Goal: Task Accomplishment & Management: Complete application form

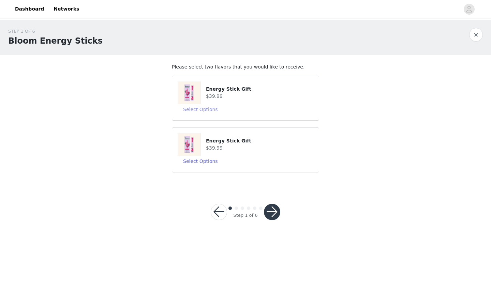
click at [204, 111] on button "Select Options" at bounding box center [201, 109] width 46 height 11
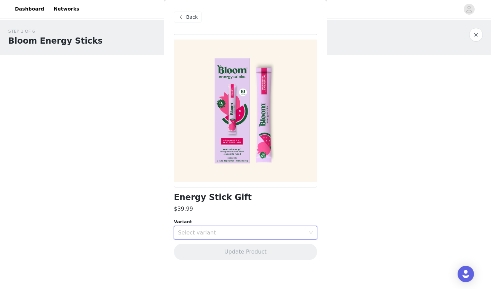
click at [231, 238] on div "Select variant" at bounding box center [243, 233] width 131 height 13
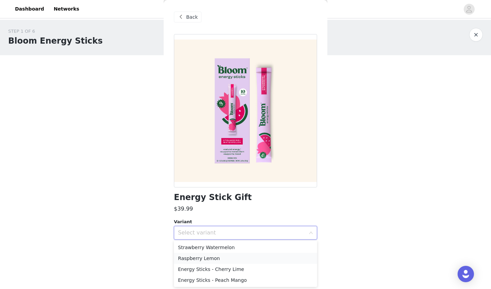
click at [254, 257] on li "Raspberry Lemon" at bounding box center [245, 258] width 143 height 11
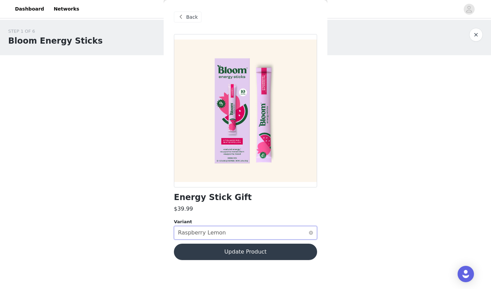
click at [252, 232] on div "Select variant Raspberry Lemon" at bounding box center [243, 233] width 131 height 13
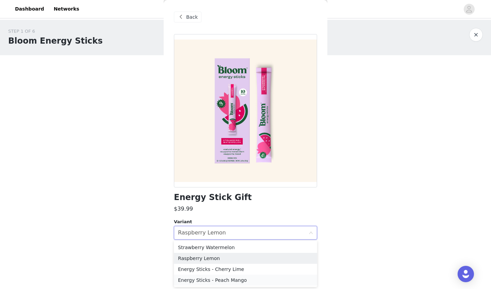
click at [251, 281] on li "Energy Sticks - Peach Mango" at bounding box center [245, 280] width 143 height 11
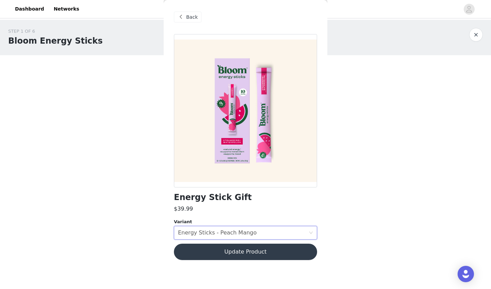
click at [252, 257] on button "Update Product" at bounding box center [245, 252] width 143 height 16
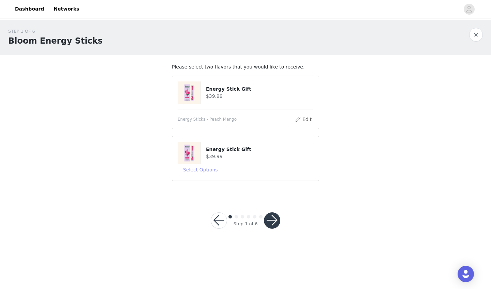
click at [213, 166] on button "Select Options" at bounding box center [201, 169] width 46 height 11
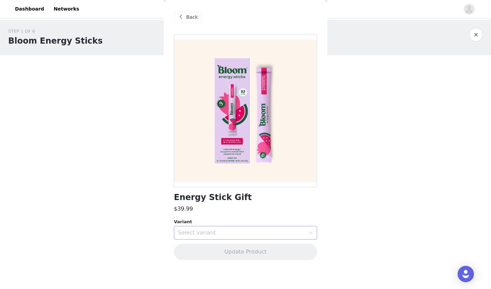
click at [210, 231] on div "Select variant" at bounding box center [242, 233] width 128 height 7
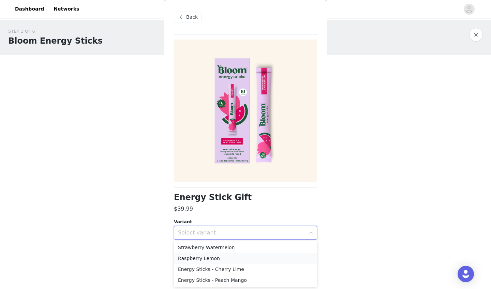
click at [211, 257] on li "Raspberry Lemon" at bounding box center [245, 258] width 143 height 11
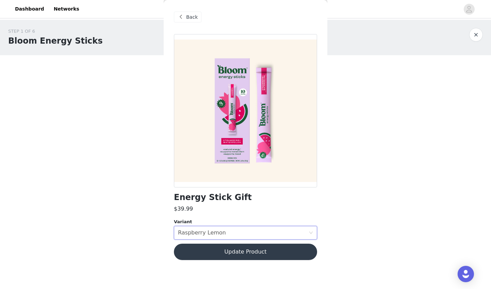
click at [242, 257] on button "Update Product" at bounding box center [245, 252] width 143 height 16
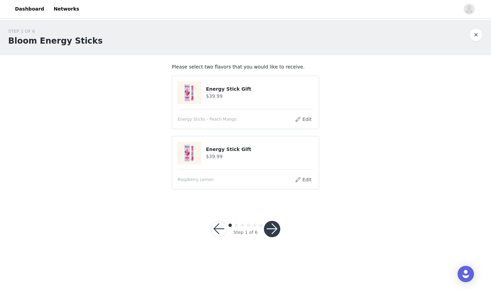
click at [272, 229] on button "button" at bounding box center [272, 229] width 16 height 16
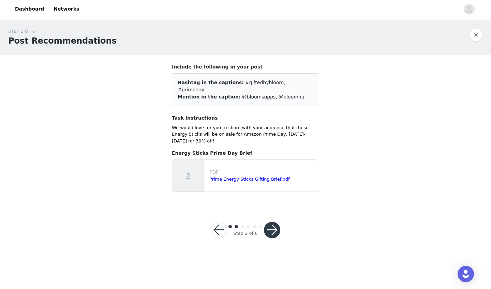
click at [271, 222] on button "button" at bounding box center [272, 230] width 16 height 16
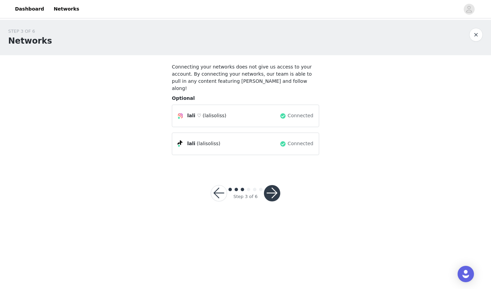
click at [270, 185] on button "button" at bounding box center [272, 193] width 16 height 16
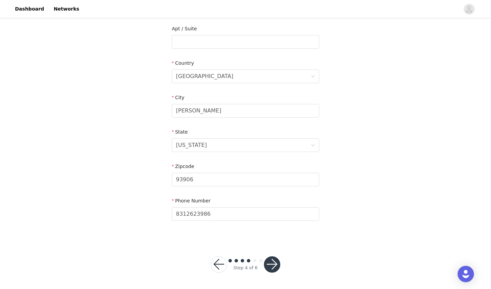
scroll to position [176, 0]
click at [268, 265] on button "button" at bounding box center [272, 265] width 16 height 16
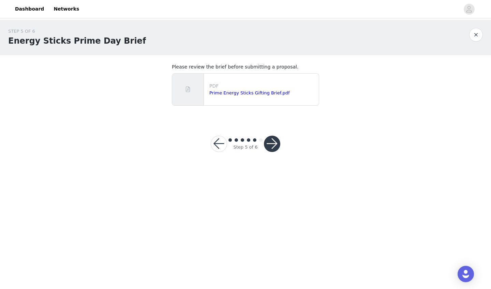
click at [272, 143] on button "button" at bounding box center [272, 144] width 16 height 16
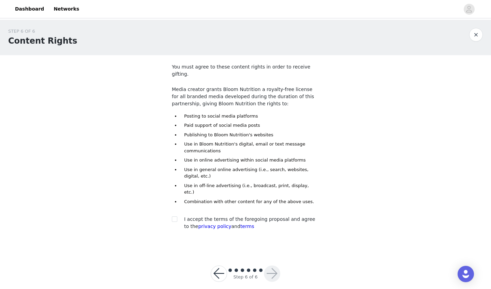
click at [170, 201] on section "You must agree to these content rights in order to receive gifting. Media creat…" at bounding box center [246, 152] width 164 height 195
click at [173, 217] on input "checkbox" at bounding box center [174, 219] width 5 height 5
checkbox input "true"
click at [271, 266] on button "button" at bounding box center [272, 274] width 16 height 16
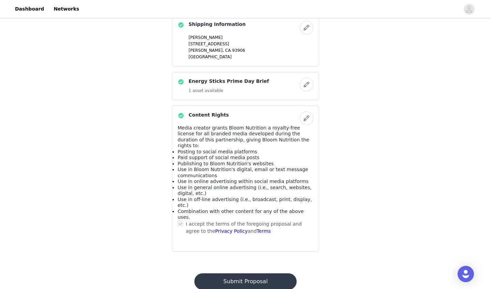
click at [254, 274] on button "Submit Proposal" at bounding box center [246, 282] width 102 height 16
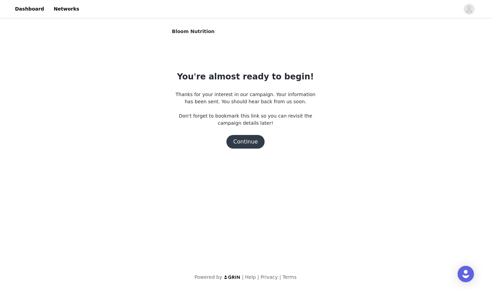
click at [249, 140] on button "Continue" at bounding box center [246, 142] width 38 height 14
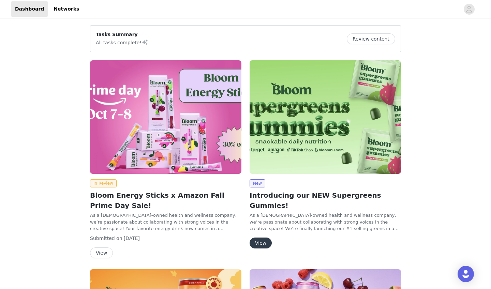
click at [258, 238] on button "View" at bounding box center [261, 243] width 22 height 11
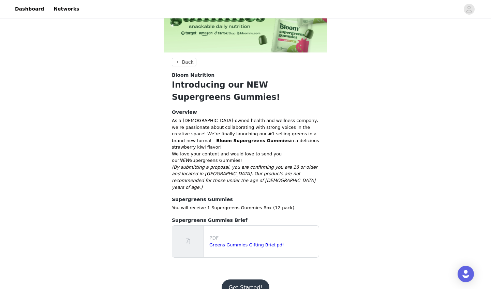
scroll to position [59, 0]
click at [240, 280] on button "Get Started!" at bounding box center [245, 288] width 47 height 16
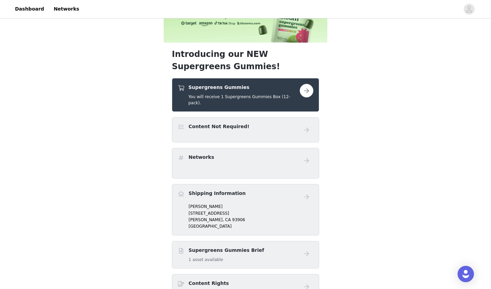
scroll to position [99, 0]
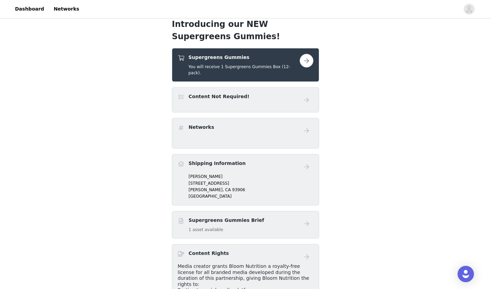
click at [304, 64] on button "button" at bounding box center [307, 61] width 14 height 14
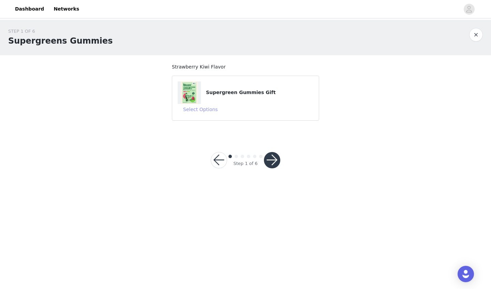
click at [204, 110] on button "Select Options" at bounding box center [201, 109] width 46 height 11
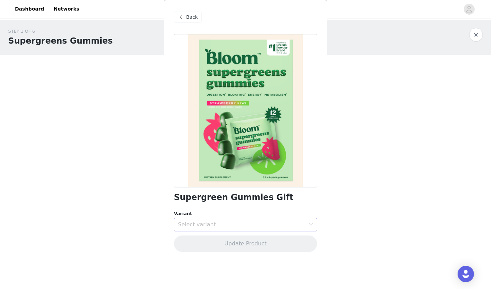
click at [205, 227] on div "Select variant" at bounding box center [242, 224] width 128 height 7
click at [215, 241] on li "Strawberry Kiwi" at bounding box center [245, 239] width 143 height 11
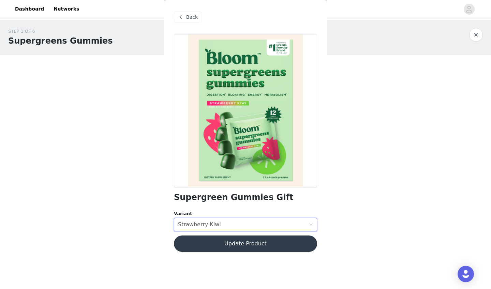
click at [229, 240] on button "Update Product" at bounding box center [245, 244] width 143 height 16
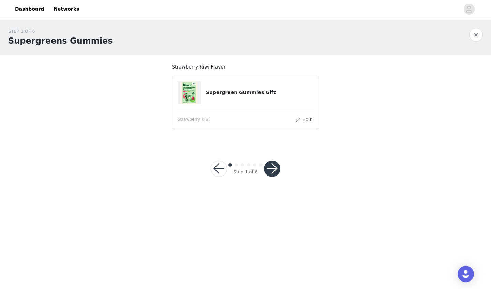
click at [266, 161] on div at bounding box center [272, 169] width 16 height 16
click at [273, 167] on button "button" at bounding box center [272, 169] width 16 height 16
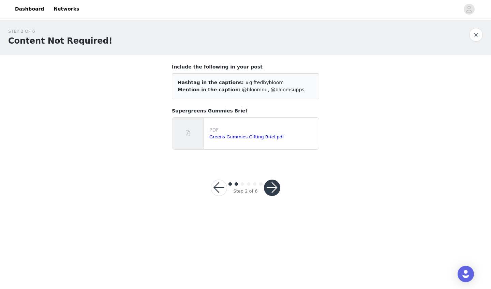
click at [274, 169] on footer "Step 2 of 6" at bounding box center [246, 187] width 102 height 49
click at [274, 184] on button "button" at bounding box center [272, 188] width 16 height 16
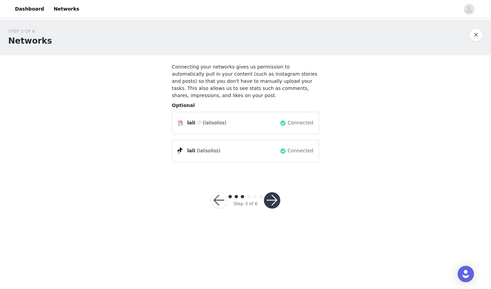
click at [272, 206] on button "button" at bounding box center [272, 200] width 16 height 16
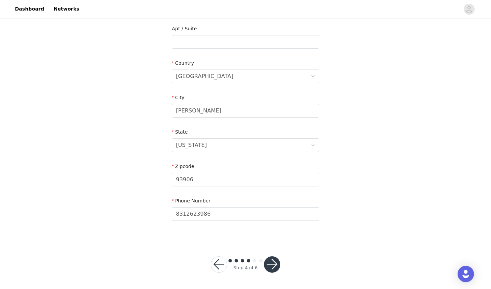
scroll to position [176, 0]
click at [272, 264] on button "button" at bounding box center [272, 265] width 16 height 16
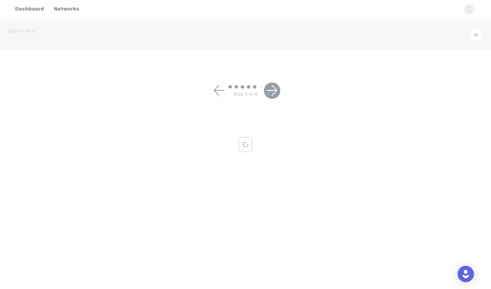
click at [274, 258] on div at bounding box center [245, 144] width 491 height 289
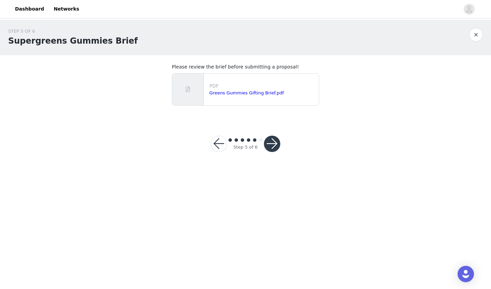
click at [267, 140] on button "button" at bounding box center [272, 144] width 16 height 16
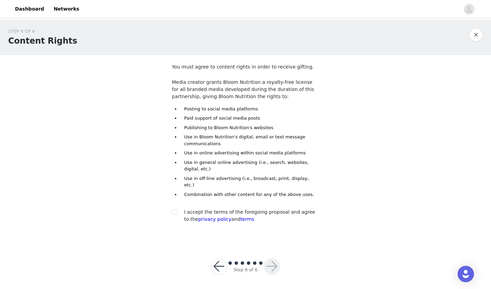
click at [171, 204] on section "You must agree to content rights in order to receive gifting. Media creator gra…" at bounding box center [246, 148] width 164 height 187
click at [173, 210] on input "checkbox" at bounding box center [174, 212] width 5 height 5
checkbox input "true"
click at [268, 259] on button "button" at bounding box center [272, 267] width 16 height 16
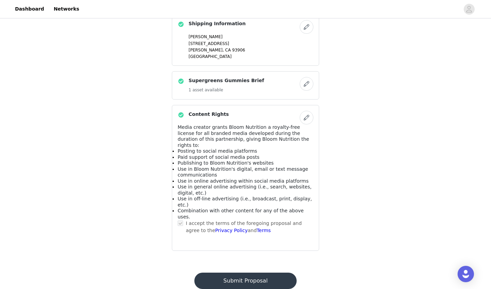
scroll to position [295, 0]
click at [215, 274] on button "Submit Proposal" at bounding box center [246, 282] width 102 height 16
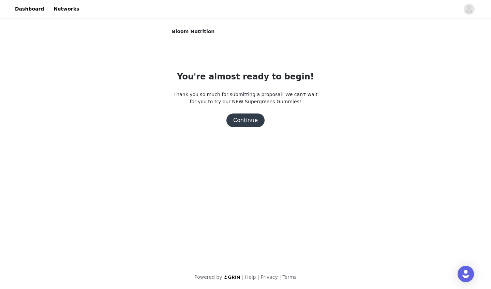
scroll to position [0, 0]
click at [248, 115] on button "Continue" at bounding box center [246, 121] width 38 height 14
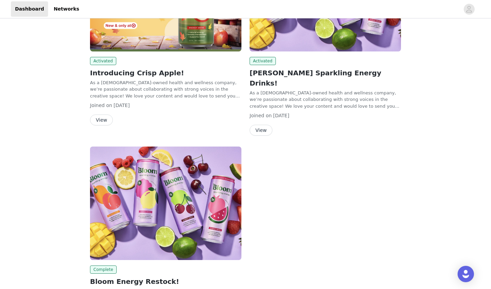
scroll to position [331, 0]
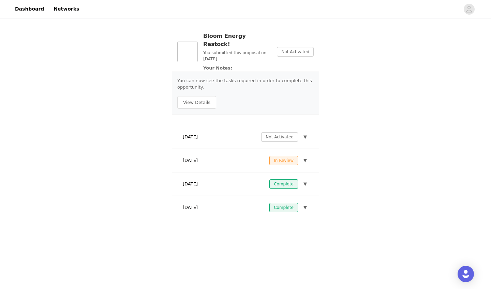
click at [289, 156] on span "In Review" at bounding box center [284, 161] width 29 height 10
click at [304, 157] on span "▼" at bounding box center [305, 160] width 3 height 7
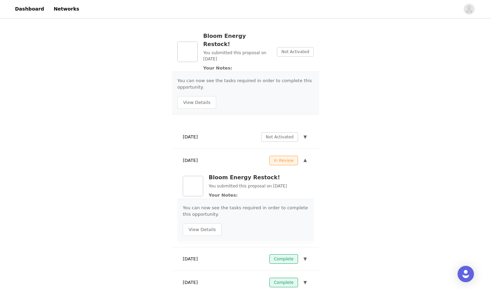
click at [302, 156] on div "In Review ▼" at bounding box center [289, 161] width 39 height 10
click at [304, 156] on button "▼" at bounding box center [305, 161] width 6 height 10
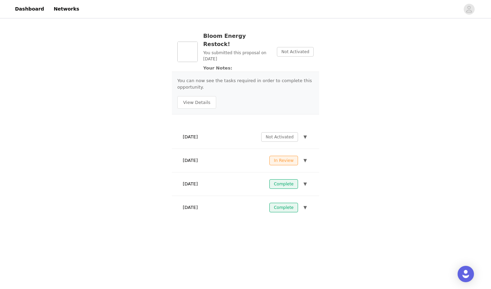
click at [303, 179] on button "▼" at bounding box center [305, 184] width 6 height 10
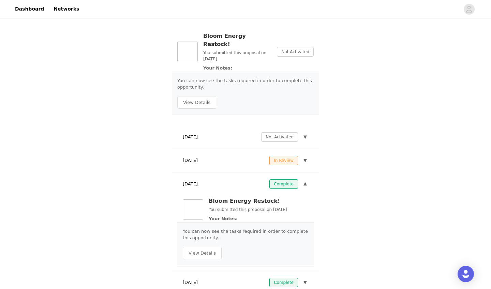
click at [290, 179] on span "Complete" at bounding box center [284, 184] width 29 height 10
click at [204, 247] on button "View Details" at bounding box center [202, 253] width 39 height 13
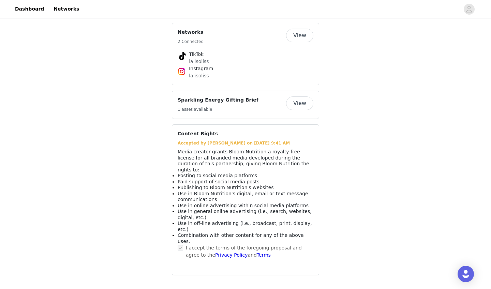
scroll to position [369, 0]
click at [303, 110] on button "View" at bounding box center [299, 104] width 27 height 14
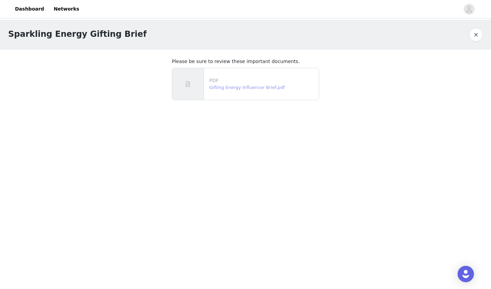
click at [265, 86] on link "Gifting Energy Influencer Brief.pdf" at bounding box center [247, 87] width 75 height 5
click at [475, 37] on button "button" at bounding box center [477, 35] width 14 height 14
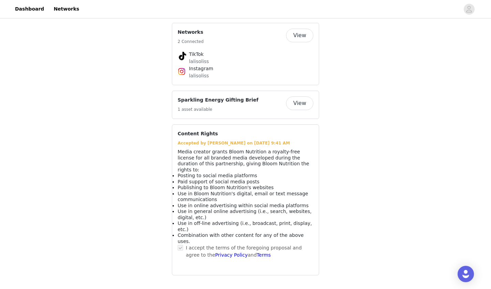
scroll to position [369, 0]
click at [192, 145] on div "Content Rights Accepted by Lali Solis on Jun 22, 2025 9:41 AM Media creator gra…" at bounding box center [245, 200] width 147 height 151
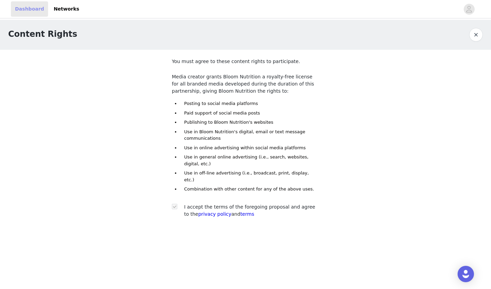
click at [31, 8] on link "Dashboard" at bounding box center [29, 8] width 37 height 15
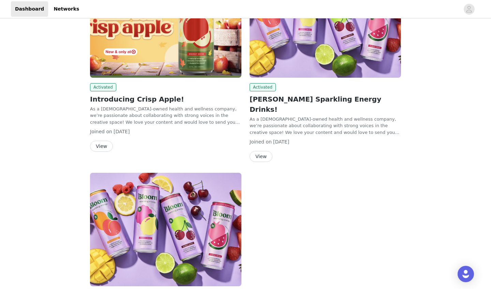
scroll to position [304, 0]
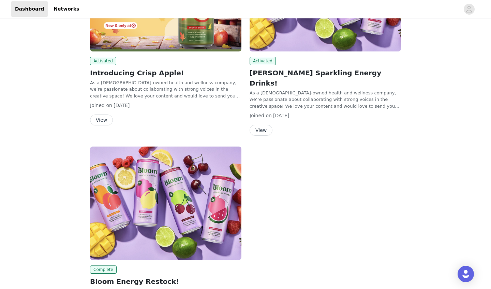
scroll to position [331, 0]
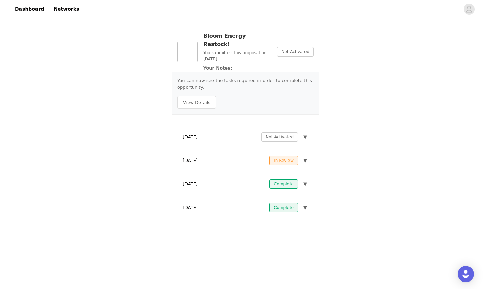
click at [303, 179] on button "▼" at bounding box center [305, 184] width 6 height 10
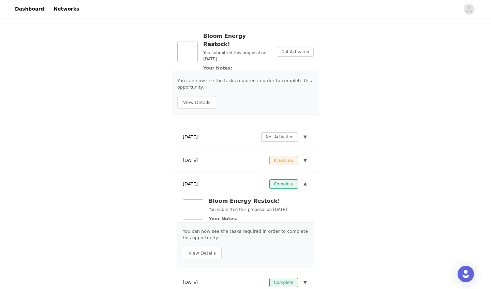
click at [306, 181] on span "▼" at bounding box center [305, 184] width 3 height 7
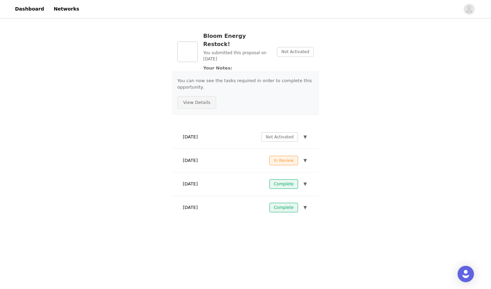
click at [185, 96] on button "View Details" at bounding box center [196, 102] width 39 height 13
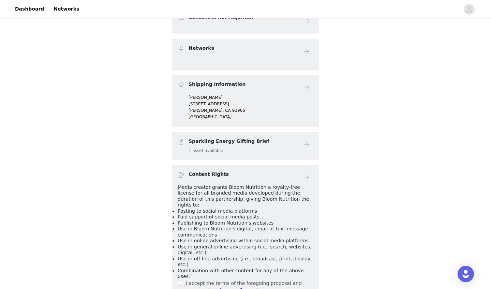
scroll to position [163, 0]
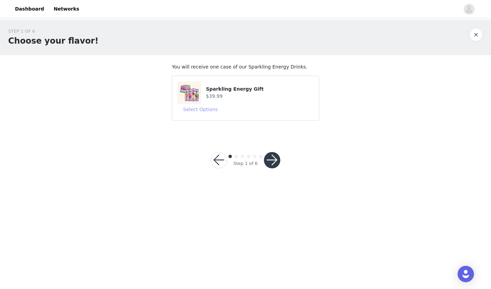
click at [194, 104] on button "Select Options" at bounding box center [201, 109] width 46 height 11
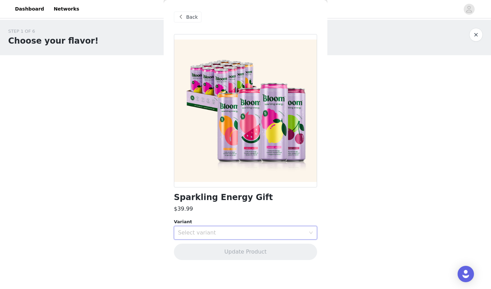
click at [228, 237] on div "Select variant" at bounding box center [243, 233] width 131 height 13
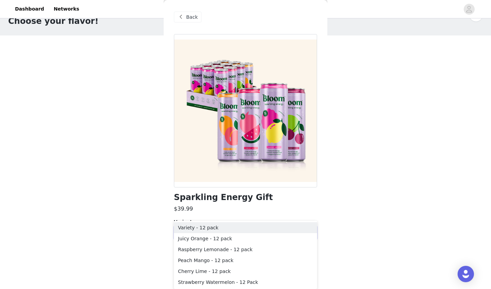
scroll to position [20, 0]
click at [230, 226] on li "Variety - 12 pack" at bounding box center [245, 227] width 143 height 11
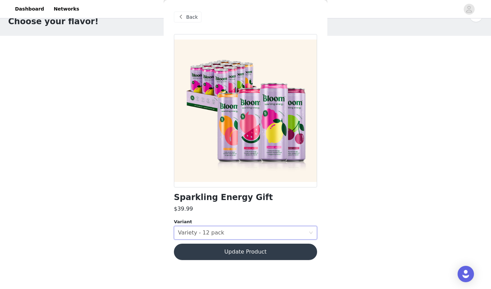
scroll to position [0, 0]
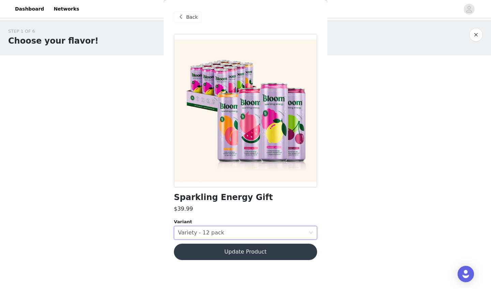
click at [230, 255] on button "Update Product" at bounding box center [245, 252] width 143 height 16
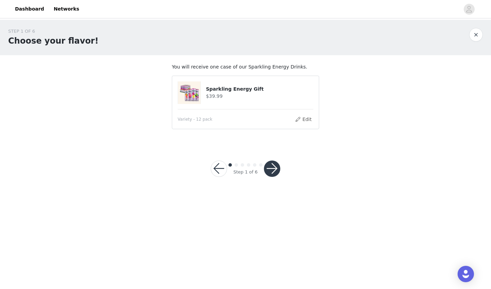
click at [273, 167] on button "button" at bounding box center [272, 169] width 16 height 16
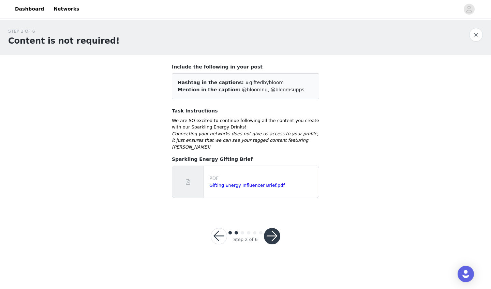
click at [274, 228] on button "button" at bounding box center [272, 236] width 16 height 16
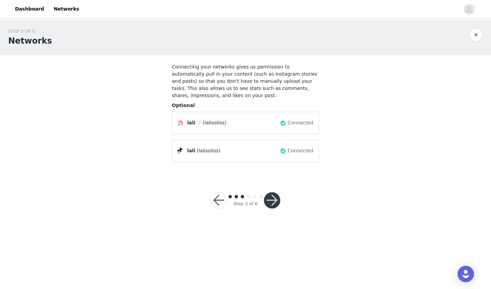
click at [273, 197] on button "button" at bounding box center [272, 200] width 16 height 16
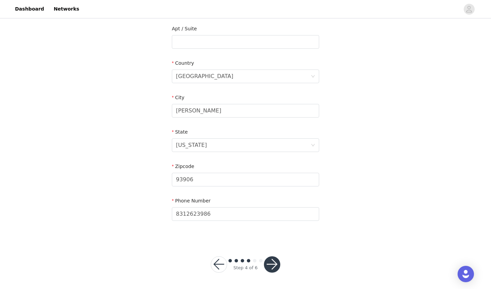
scroll to position [176, 0]
click at [274, 268] on button "button" at bounding box center [272, 265] width 16 height 16
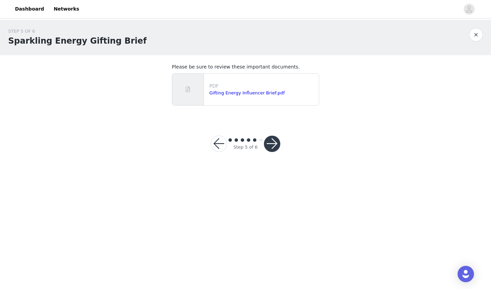
click at [274, 142] on button "button" at bounding box center [272, 144] width 16 height 16
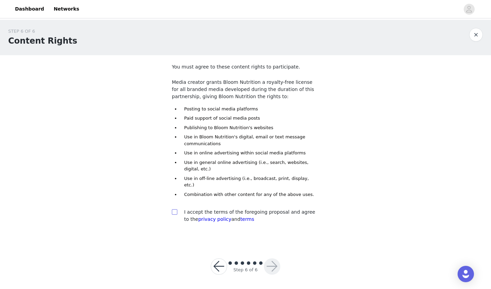
click at [173, 210] on input "checkbox" at bounding box center [174, 212] width 5 height 5
checkbox input "true"
click at [277, 259] on button "button" at bounding box center [272, 267] width 16 height 16
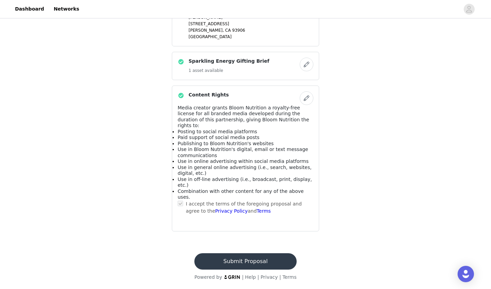
click at [251, 262] on button "Submit Proposal" at bounding box center [246, 262] width 102 height 16
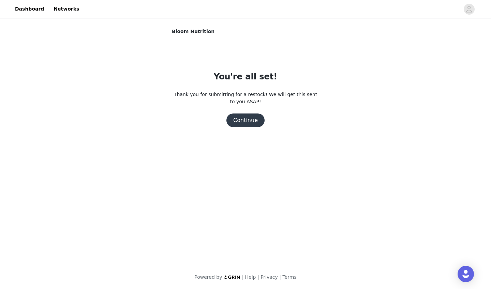
click at [279, 263] on body "Dashboard Networks Bloom Nutrition You're all set! Thank you for submitting for…" at bounding box center [245, 144] width 491 height 289
click at [250, 121] on button "Continue" at bounding box center [246, 121] width 38 height 14
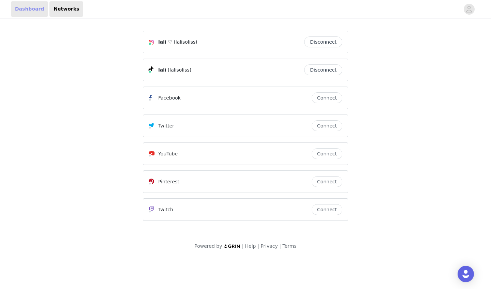
click at [29, 12] on link "Dashboard" at bounding box center [29, 8] width 37 height 15
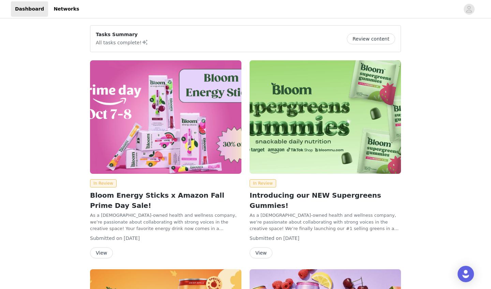
scroll to position [0, 0]
click at [378, 39] on button "Review content" at bounding box center [371, 38] width 48 height 11
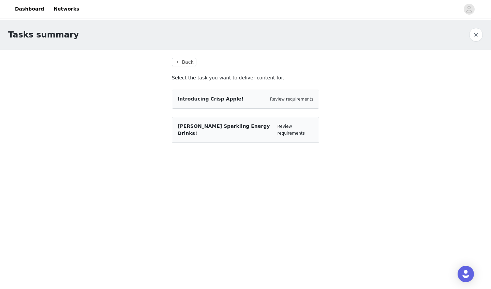
click at [277, 102] on div "Introducing Crisp Apple! Review requirements" at bounding box center [246, 99] width 136 height 7
click at [192, 62] on button "Back" at bounding box center [184, 62] width 25 height 8
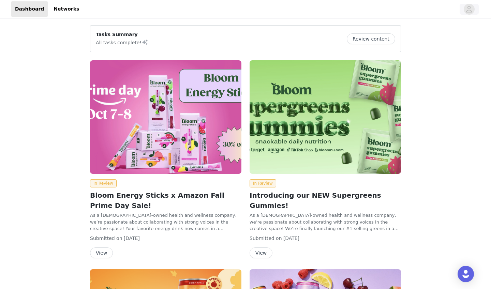
click at [470, 11] on icon "avatar" at bounding box center [469, 9] width 6 height 11
